Goal: Task Accomplishment & Management: Complete application form

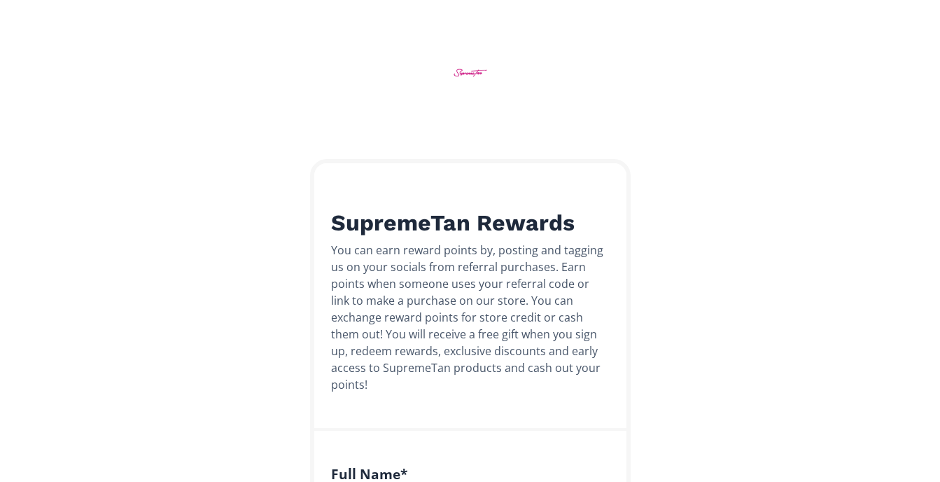
scroll to position [421, 0]
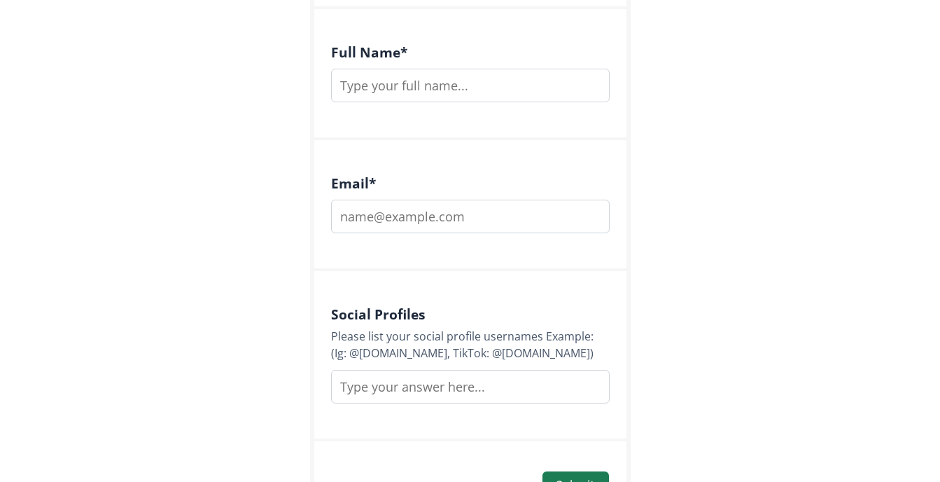
click at [353, 69] on input "text" at bounding box center [470, 86] width 279 height 34
click at [343, 69] on input "text" at bounding box center [470, 86] width 279 height 34
type input "[PERSON_NAME]"
click at [345, 200] on input "email" at bounding box center [470, 217] width 279 height 34
type input "[EMAIL_ADDRESS][DOMAIN_NAME]"
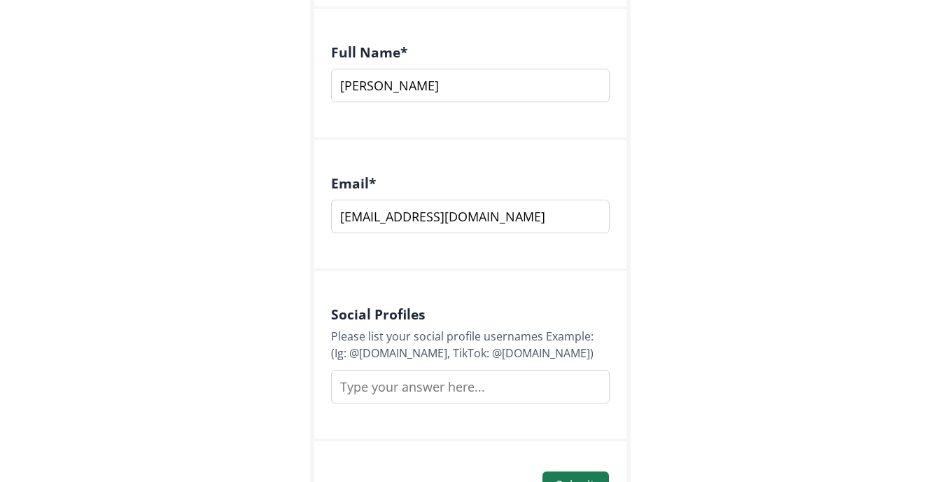
click at [387, 370] on input "text" at bounding box center [470, 387] width 279 height 34
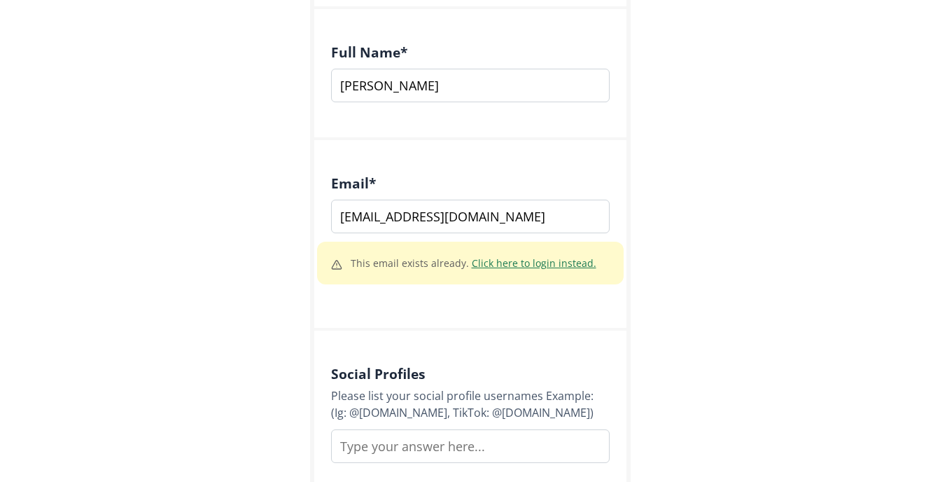
click at [532, 256] on link "Click here to login instead." at bounding box center [534, 262] width 125 height 13
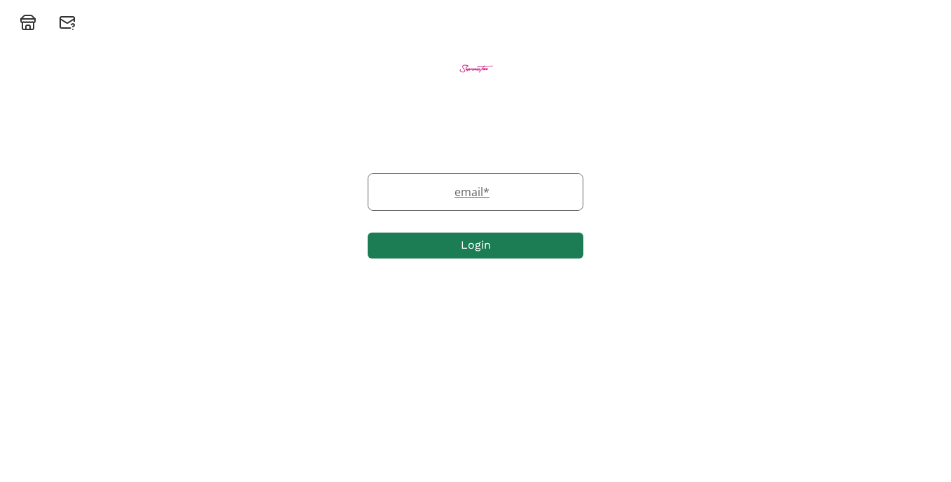
click at [403, 186] on label "email *" at bounding box center [468, 191] width 200 height 17
click at [389, 202] on input "email" at bounding box center [475, 192] width 214 height 36
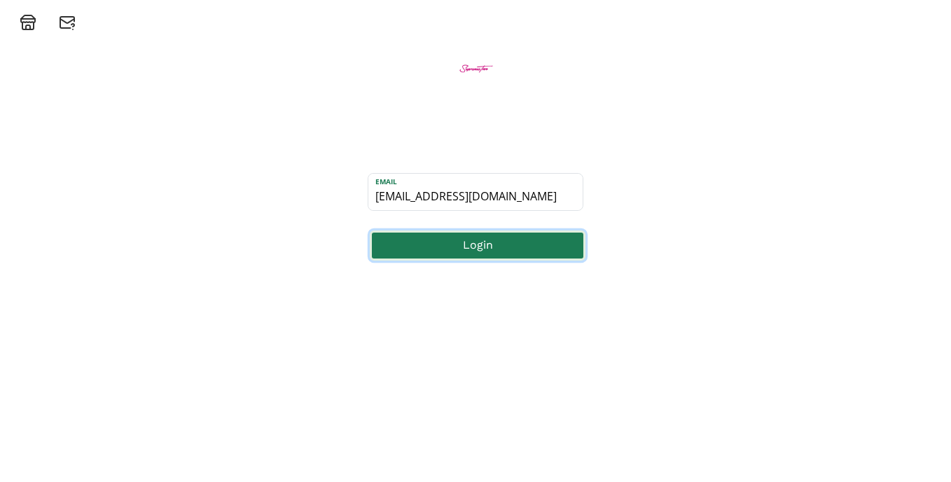
click at [467, 244] on button "Login" at bounding box center [478, 245] width 216 height 30
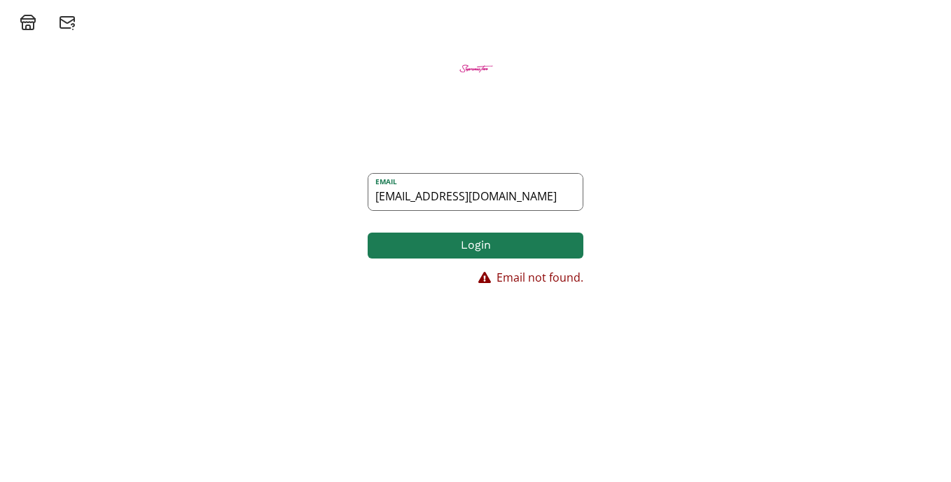
click at [420, 193] on input "kazsquire@yahoo.co.uk" at bounding box center [475, 192] width 214 height 36
click at [459, 244] on button "Login" at bounding box center [478, 245] width 216 height 30
click at [430, 196] on input "kazsquirse@yahoo.co.uk" at bounding box center [475, 192] width 214 height 36
type input "kazsquires@yahoo.co.uk"
click at [450, 240] on button "Login" at bounding box center [478, 245] width 216 height 30
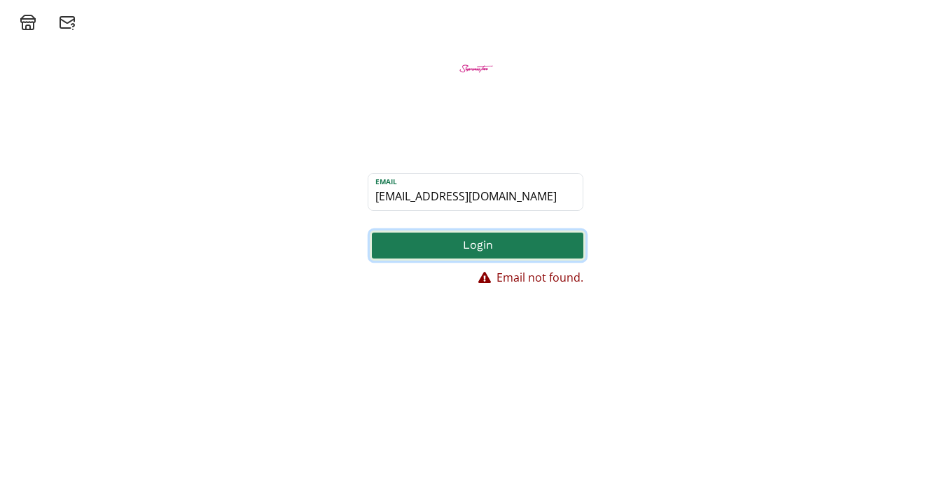
click at [455, 242] on button "Login" at bounding box center [478, 245] width 216 height 30
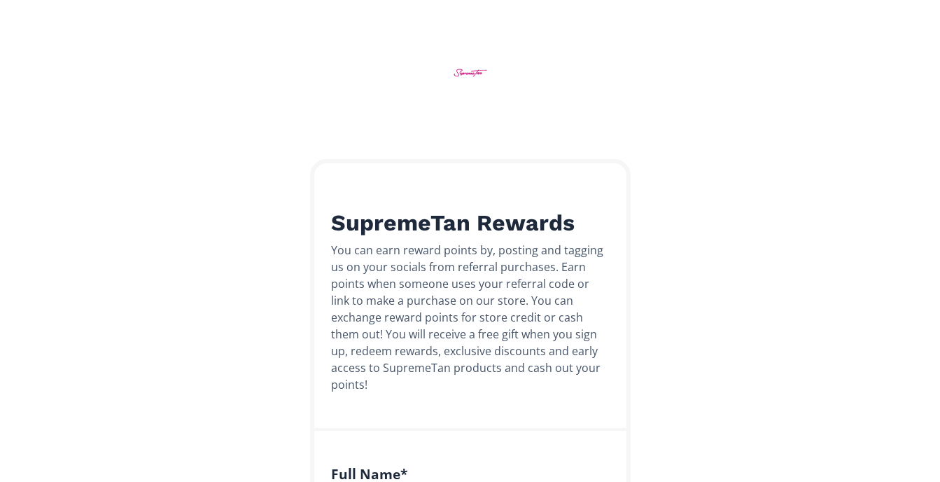
scroll to position [421, 0]
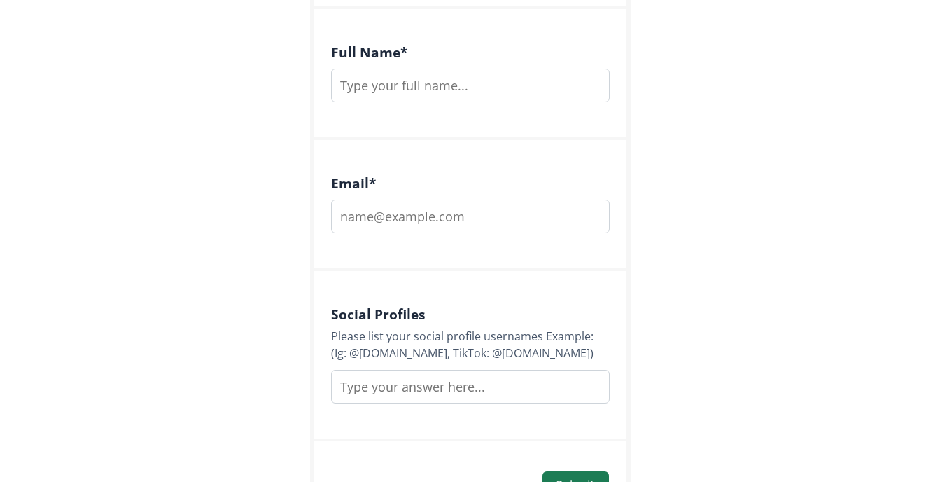
click at [345, 200] on input "email" at bounding box center [470, 217] width 279 height 34
type input "kazsouires@yahoo.co.uk"
type input "Karen"
click at [348, 370] on input "text" at bounding box center [470, 387] width 279 height 34
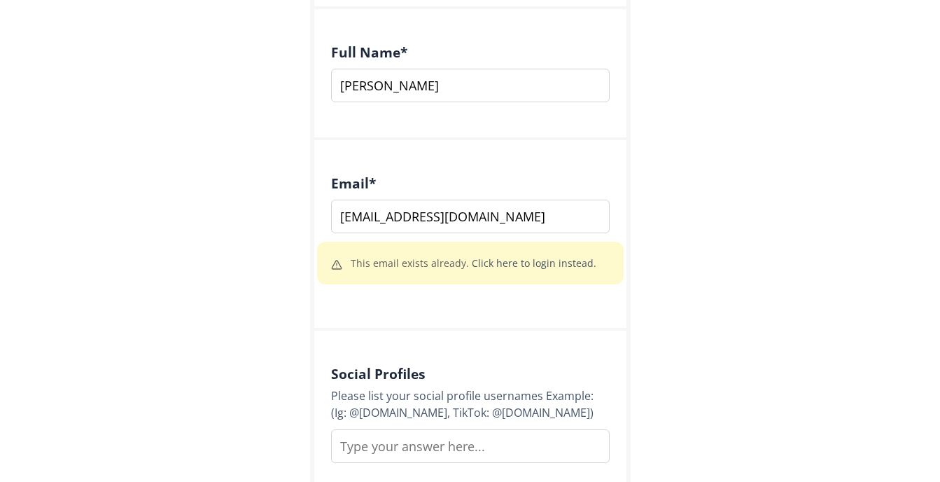
drag, startPoint x: 496, startPoint y: 204, endPoint x: 341, endPoint y: 199, distance: 154.8
click at [341, 200] on input "[EMAIL_ADDRESS][DOMAIN_NAME]" at bounding box center [470, 217] width 279 height 34
click at [525, 256] on link "Click here to login instead." at bounding box center [534, 262] width 125 height 13
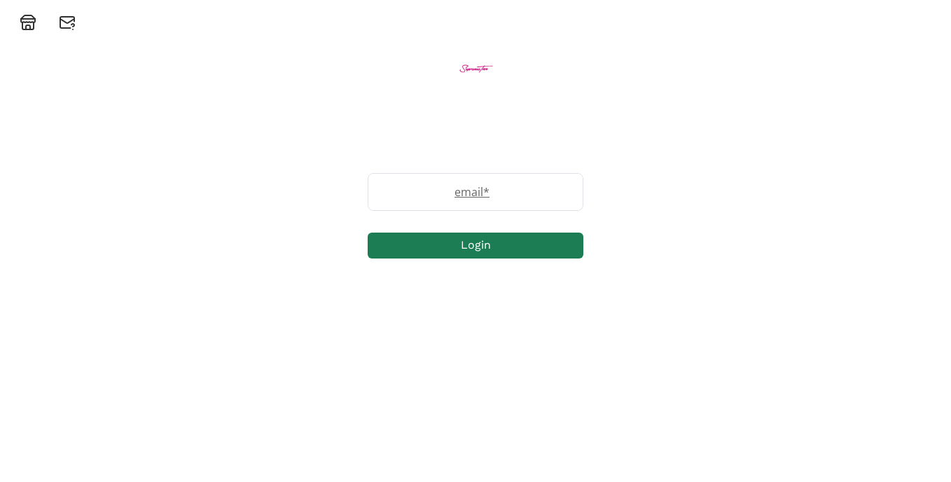
drag, startPoint x: 382, startPoint y: 190, endPoint x: 352, endPoint y: 193, distance: 30.2
click at [352, 193] on div "email * Login" at bounding box center [475, 210] width 951 height 208
click at [384, 201] on div "email *" at bounding box center [476, 192] width 216 height 38
click at [384, 196] on input "email" at bounding box center [475, 192] width 214 height 36
paste input "[EMAIL_ADDRESS][DOMAIN_NAME]"
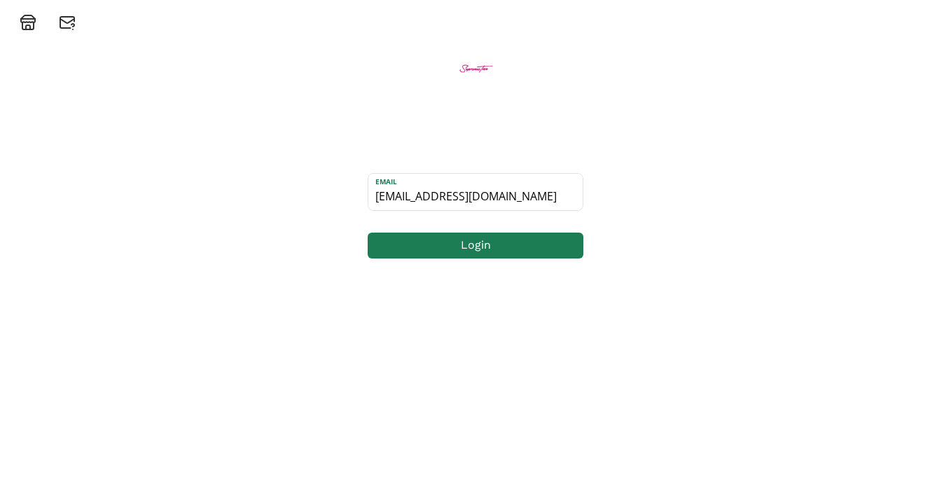
type input "[EMAIL_ADDRESS][DOMAIN_NAME]"
click at [530, 347] on div "email kazsouires@yahoo.co.uk Login" at bounding box center [475, 241] width 951 height 482
click at [496, 246] on button "Login" at bounding box center [478, 245] width 216 height 30
